Goal: Information Seeking & Learning: Learn about a topic

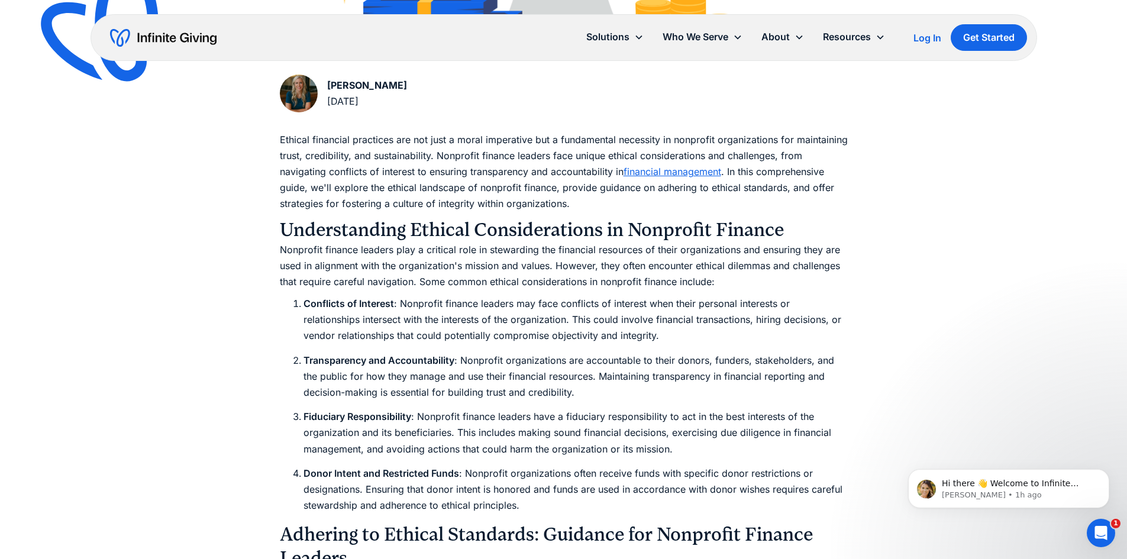
scroll to position [651, 0]
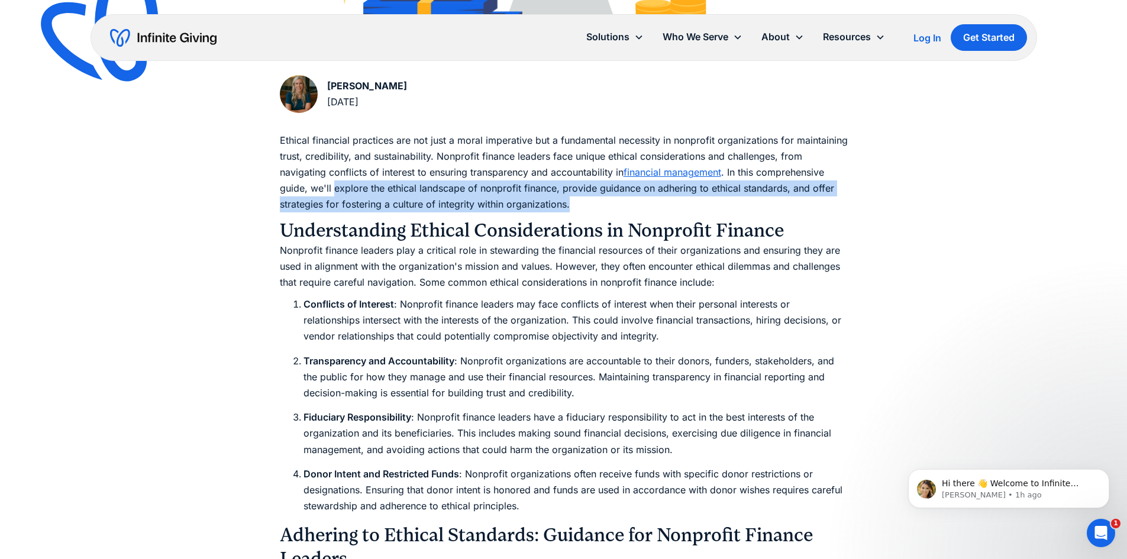
drag, startPoint x: 335, startPoint y: 189, endPoint x: 574, endPoint y: 203, distance: 239.4
click at [574, 203] on p "Ethical financial practices are not just a moral imperative but a fundamental n…" at bounding box center [564, 173] width 568 height 80
copy p "explore the ethical landscape of nonprofit finance, provide guidance on adherin…"
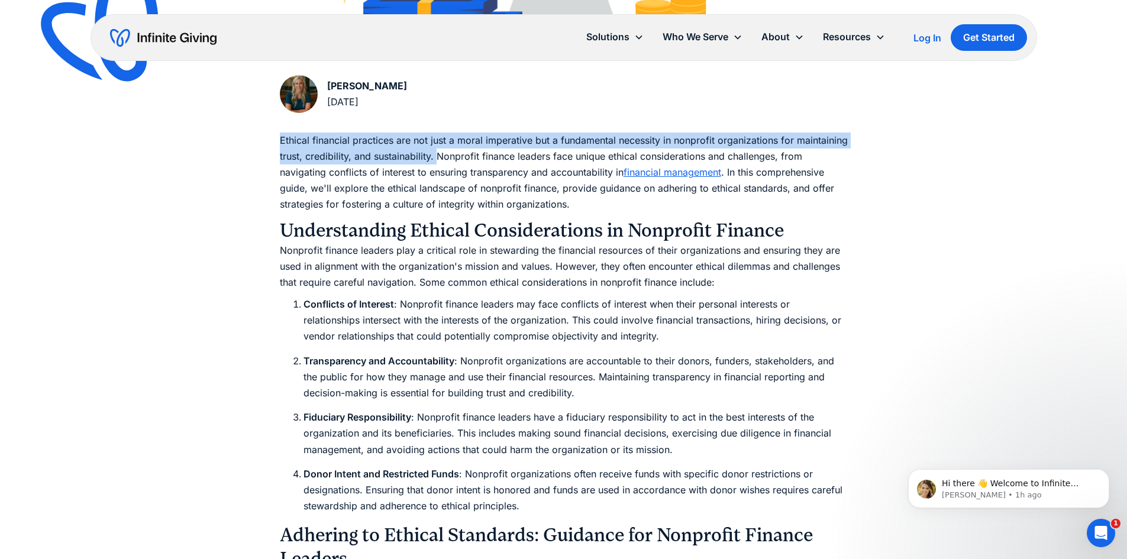
drag, startPoint x: 280, startPoint y: 138, endPoint x: 438, endPoint y: 159, distance: 159.9
click at [438, 159] on p "Ethical financial practices are not just a moral imperative but a fundamental n…" at bounding box center [564, 173] width 568 height 80
copy p "Ethical financial practices are not just a moral imperative but a fundamental n…"
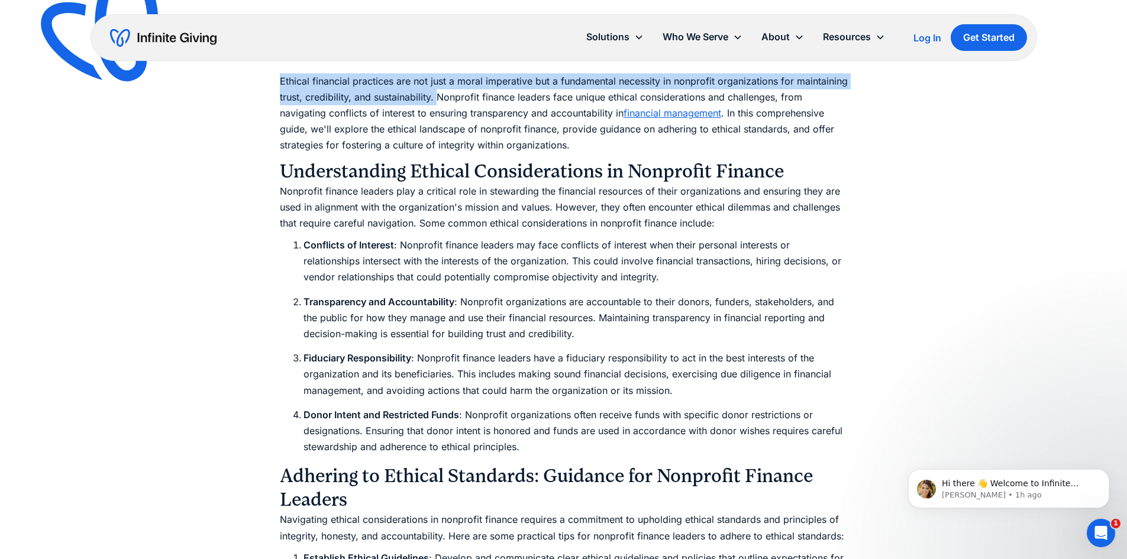
scroll to position [769, 0]
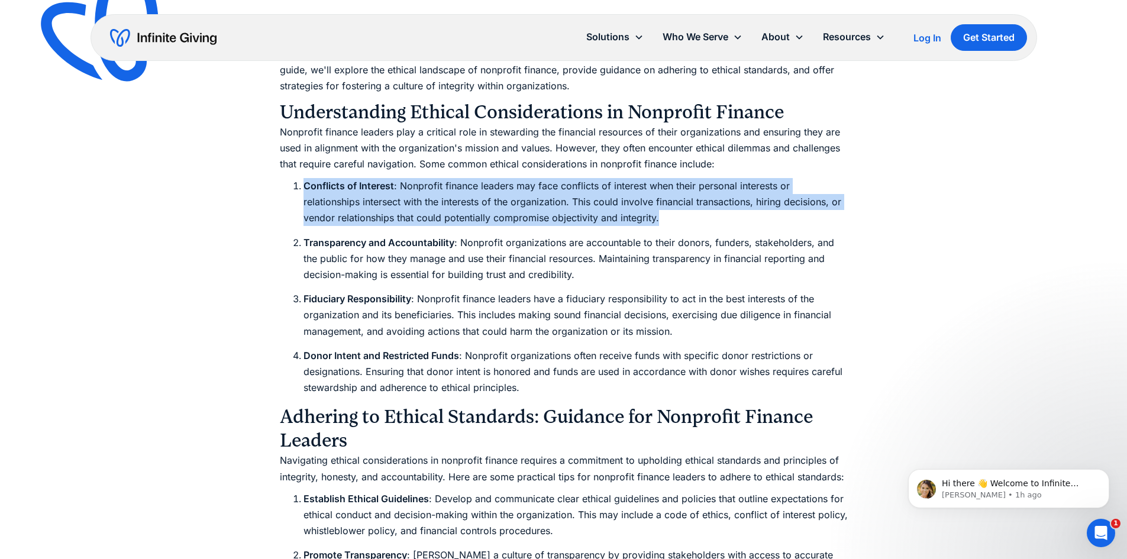
drag, startPoint x: 661, startPoint y: 217, endPoint x: 289, endPoint y: 186, distance: 373.4
click at [289, 186] on ol "Conflicts of Interest : Nonprofit finance leaders may face conflicts of interes…" at bounding box center [564, 287] width 568 height 218
copy li "Conflicts of Interest : Nonprofit finance leaders may face conflicts of interes…"
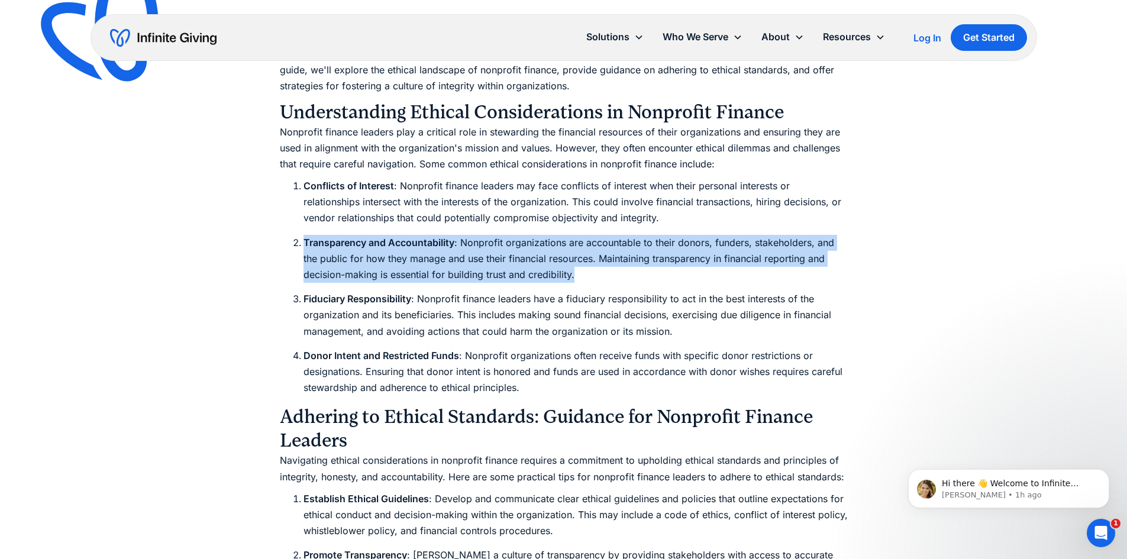
drag, startPoint x: 580, startPoint y: 276, endPoint x: 292, endPoint y: 238, distance: 290.6
click at [303, 238] on li "Transparency and Accountability : Nonprofit organizations are accountable to th…" at bounding box center [575, 259] width 544 height 49
copy li "Transparency and Accountability : Nonprofit organizations are accountable to th…"
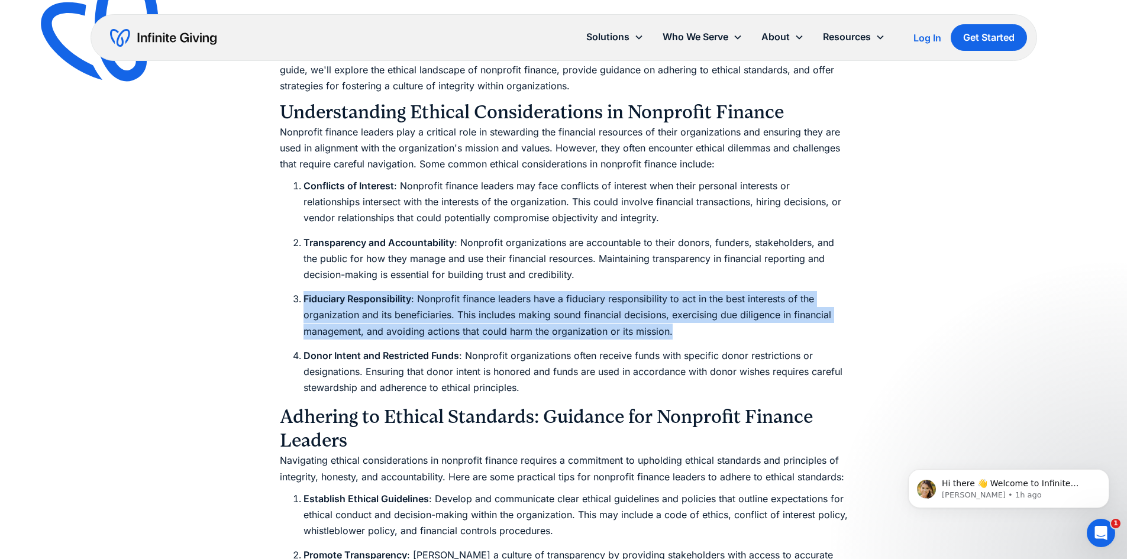
drag, startPoint x: 681, startPoint y: 329, endPoint x: 304, endPoint y: 301, distance: 378.5
click at [304, 301] on li "Fiduciary Responsibility : Nonprofit finance leaders have a fiduciary responsib…" at bounding box center [575, 315] width 544 height 49
copy li "Fiduciary Responsibility : Nonprofit finance leaders have a fiduciary responsib…"
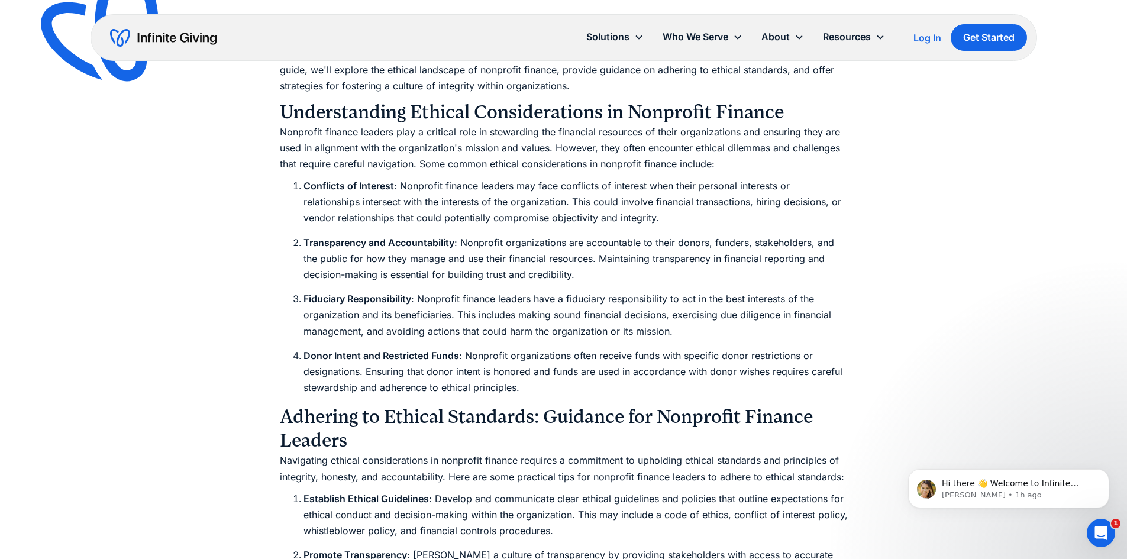
click at [455, 495] on li "Establish Ethical Guidelines : Develop and communicate clear ethical guidelines…" at bounding box center [575, 515] width 544 height 49
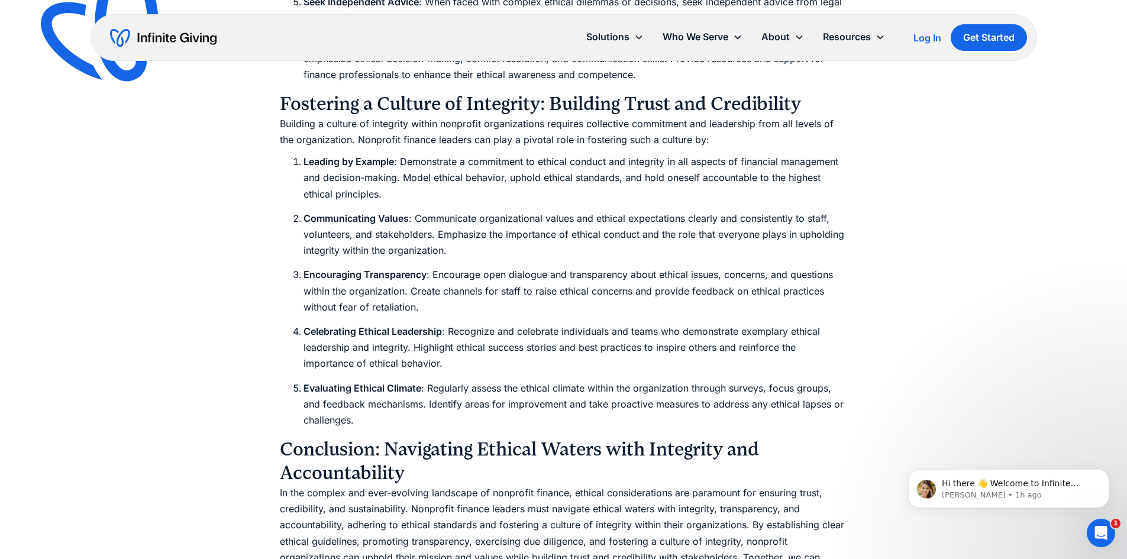
scroll to position [1420, 0]
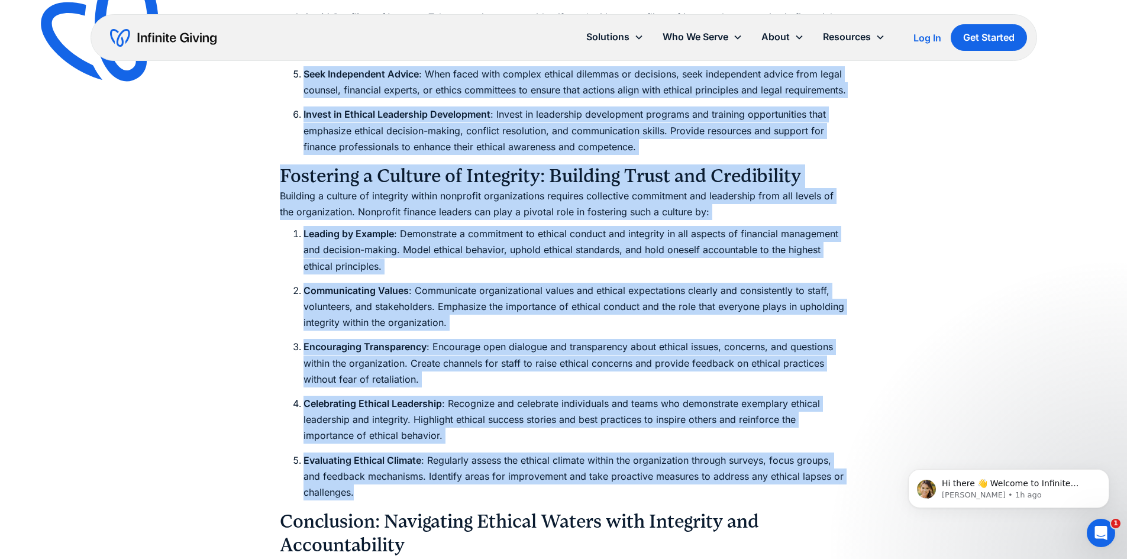
drag, startPoint x: 388, startPoint y: 495, endPoint x: 305, endPoint y: 66, distance: 436.3
click at [305, 66] on div "Ethical financial practices are not just a moral imperative but a fundamental n…" at bounding box center [564, 27] width 568 height 1329
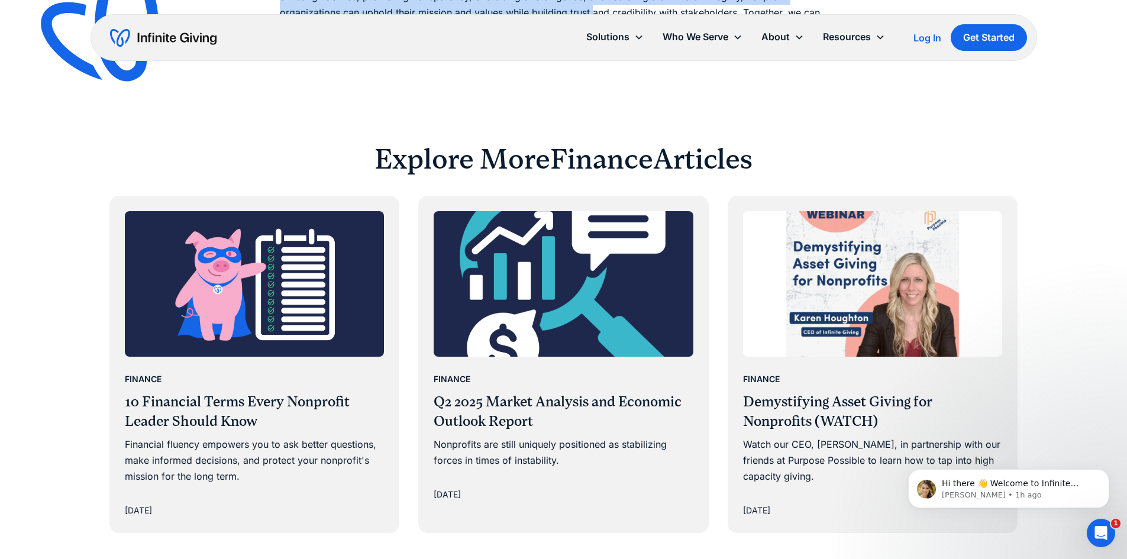
scroll to position [2022, 0]
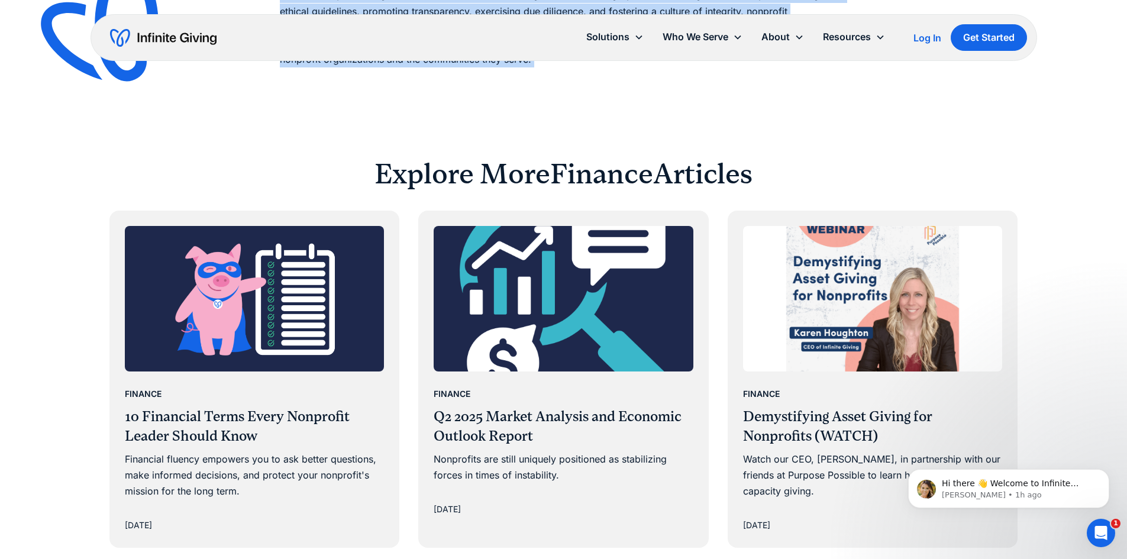
drag, startPoint x: 280, startPoint y: 416, endPoint x: 543, endPoint y: 72, distance: 433.0
copy div "Adhering to Ethical Standards: Guidance for Nonprofit Finance Leaders Navigatin…"
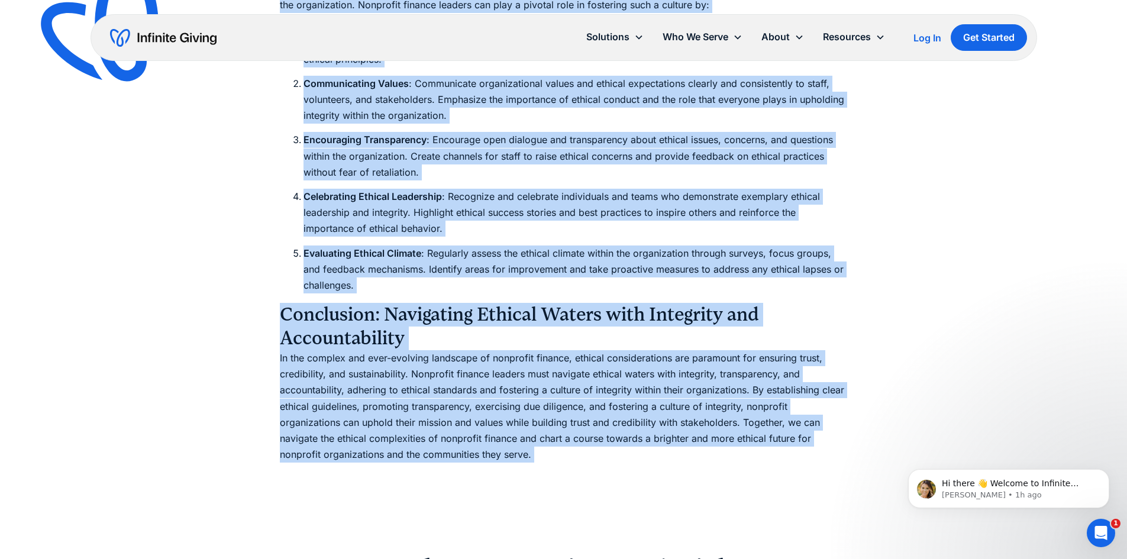
scroll to position [1549, 0]
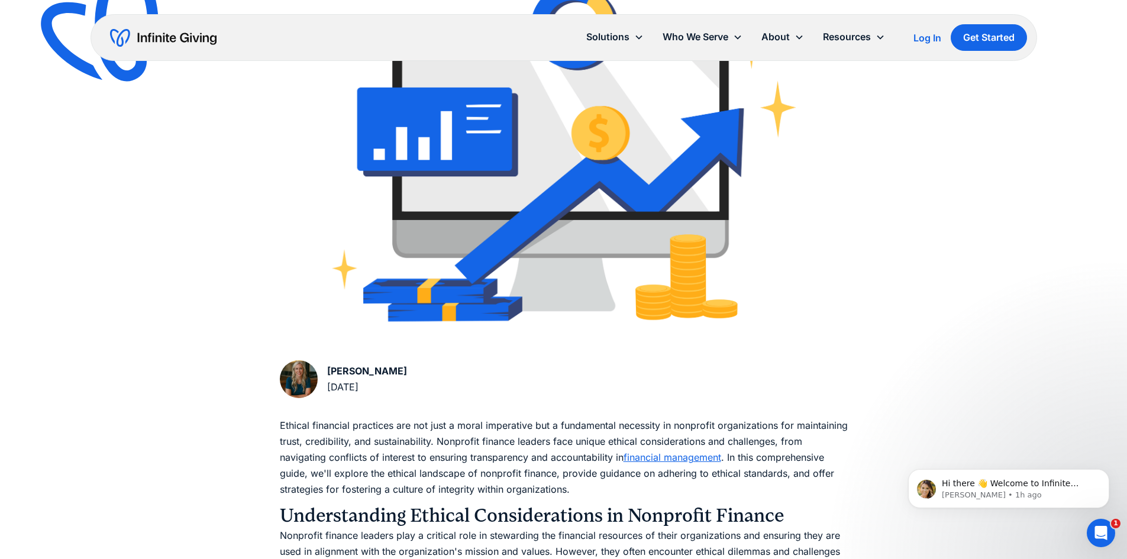
scroll to position [11, 0]
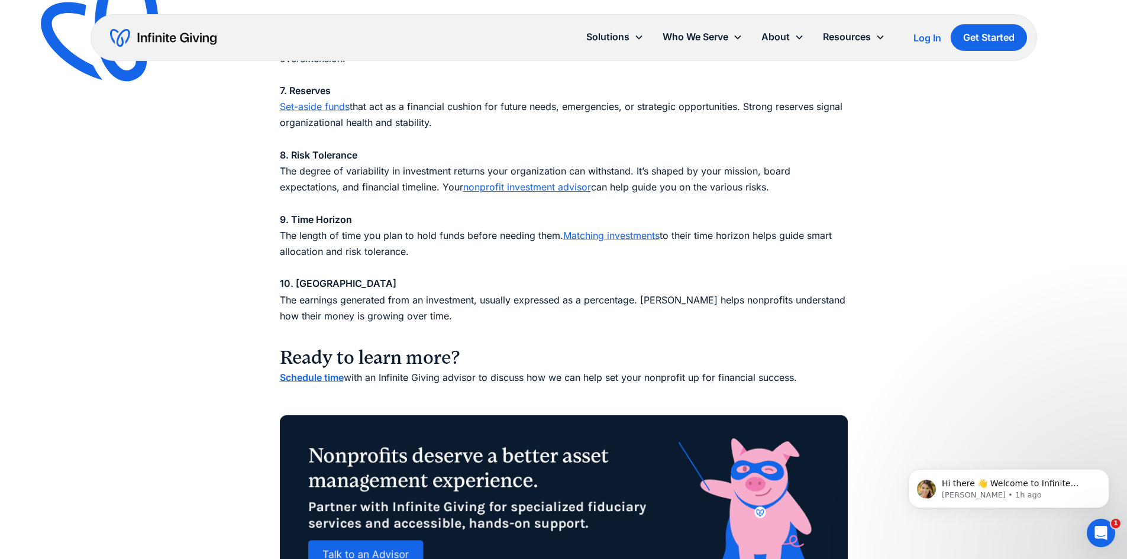
scroll to position [1656, 0]
